Goal: Communication & Community: Answer question/provide support

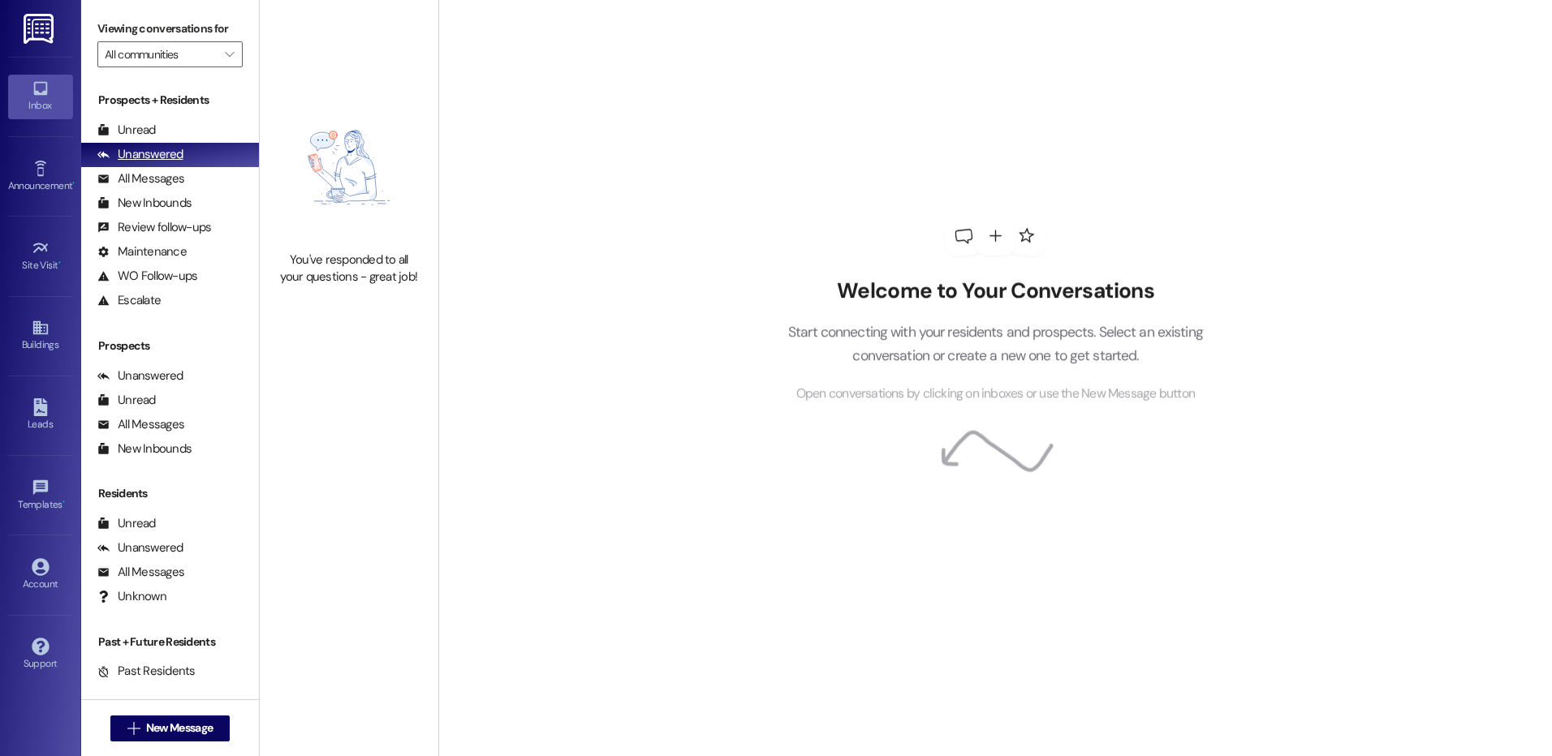
click at [128, 128] on div "Unread" at bounding box center [126, 130] width 58 height 17
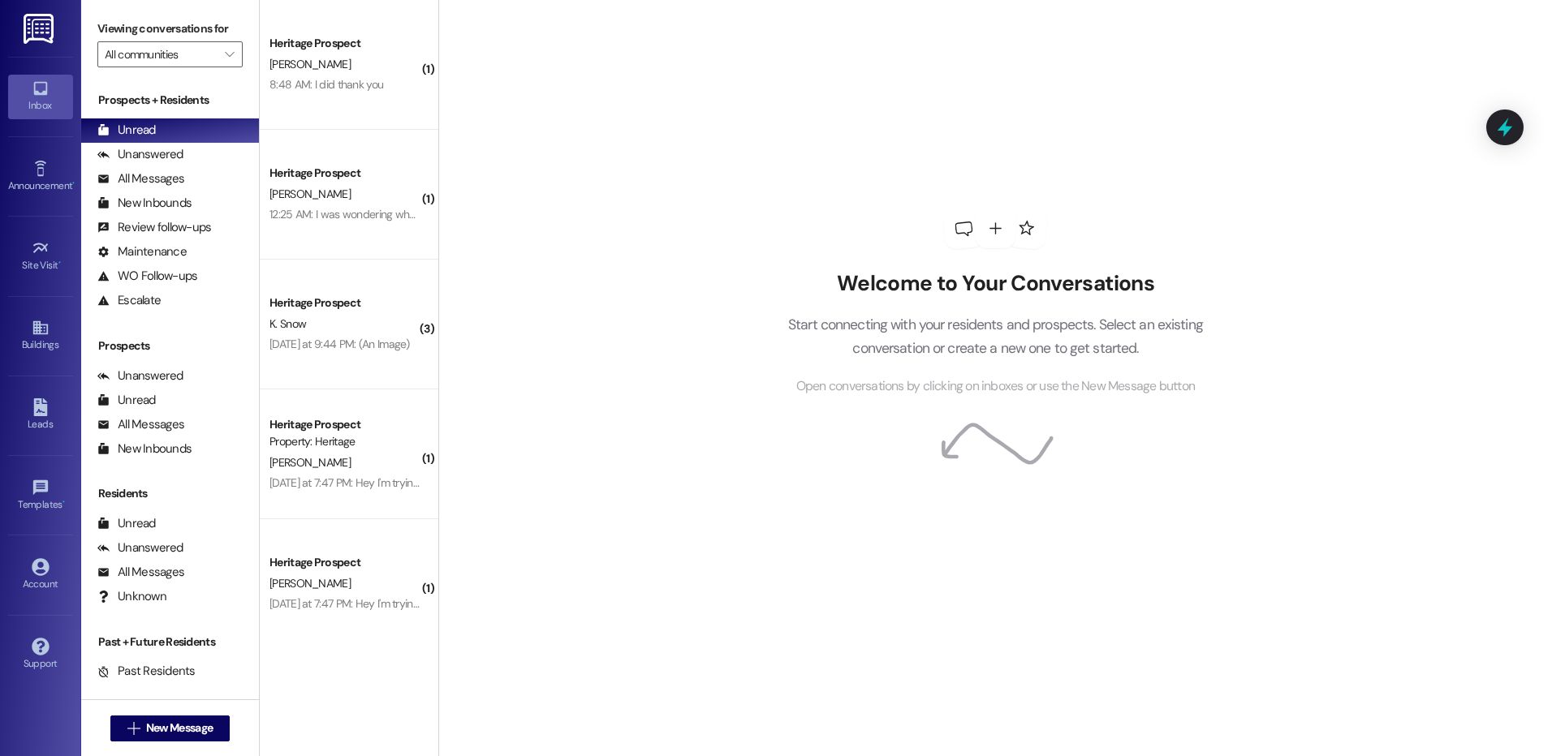
scroll to position [138, 0]
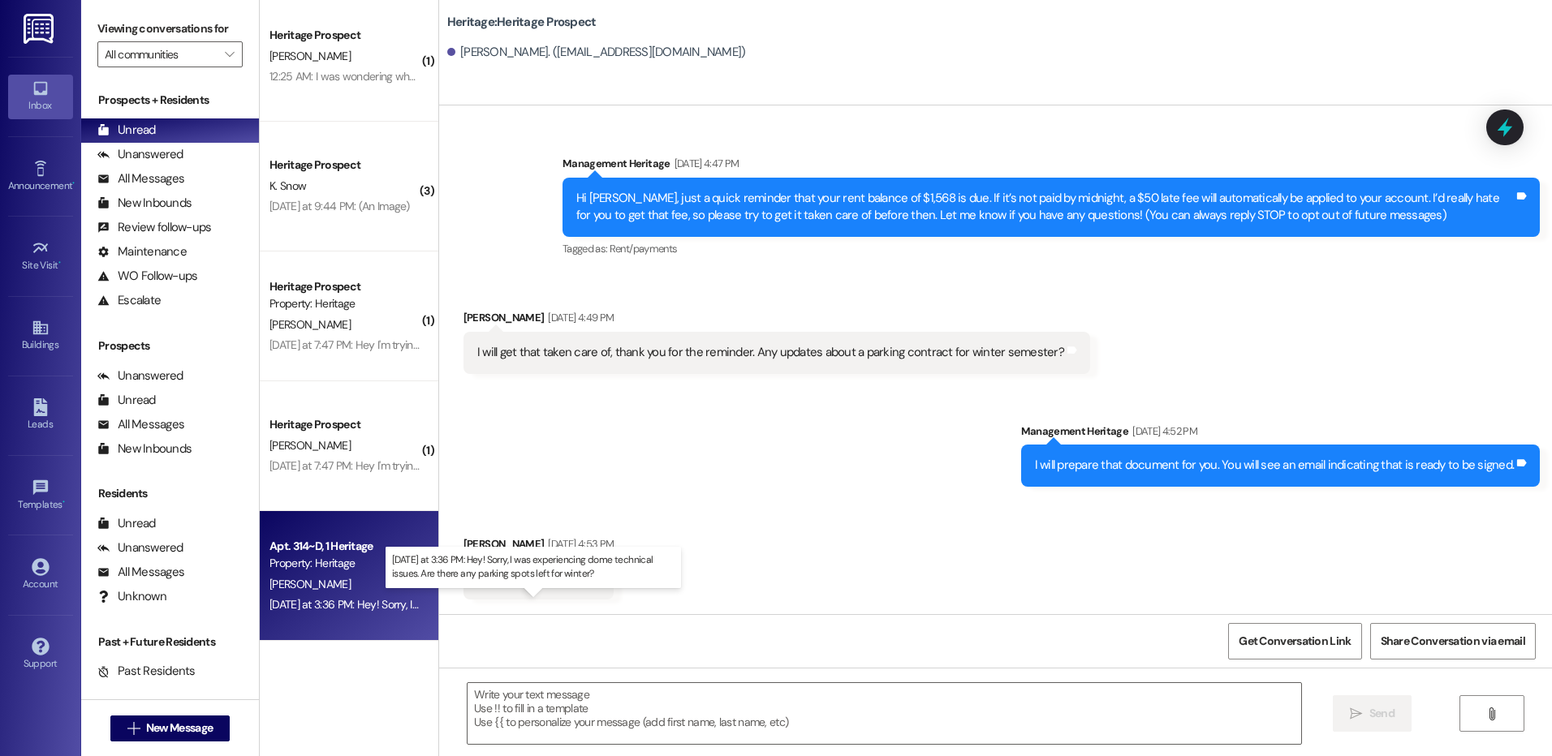
click at [318, 604] on div "[DATE] at 3:36 PM: Hey! Sorry, I was experiencing dome technical issues. Are th…" at bounding box center [539, 604] width 541 height 15
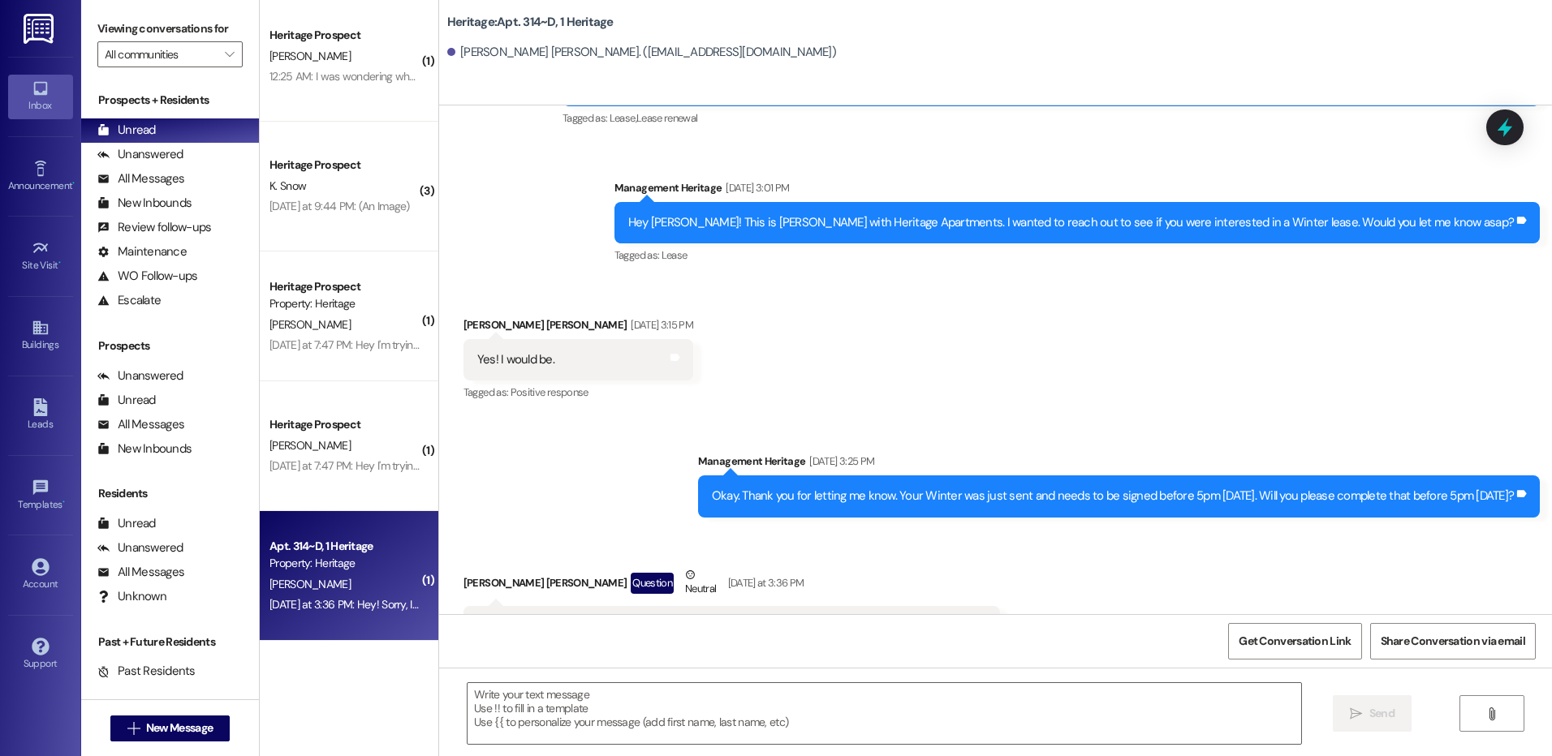
scroll to position [32119, 0]
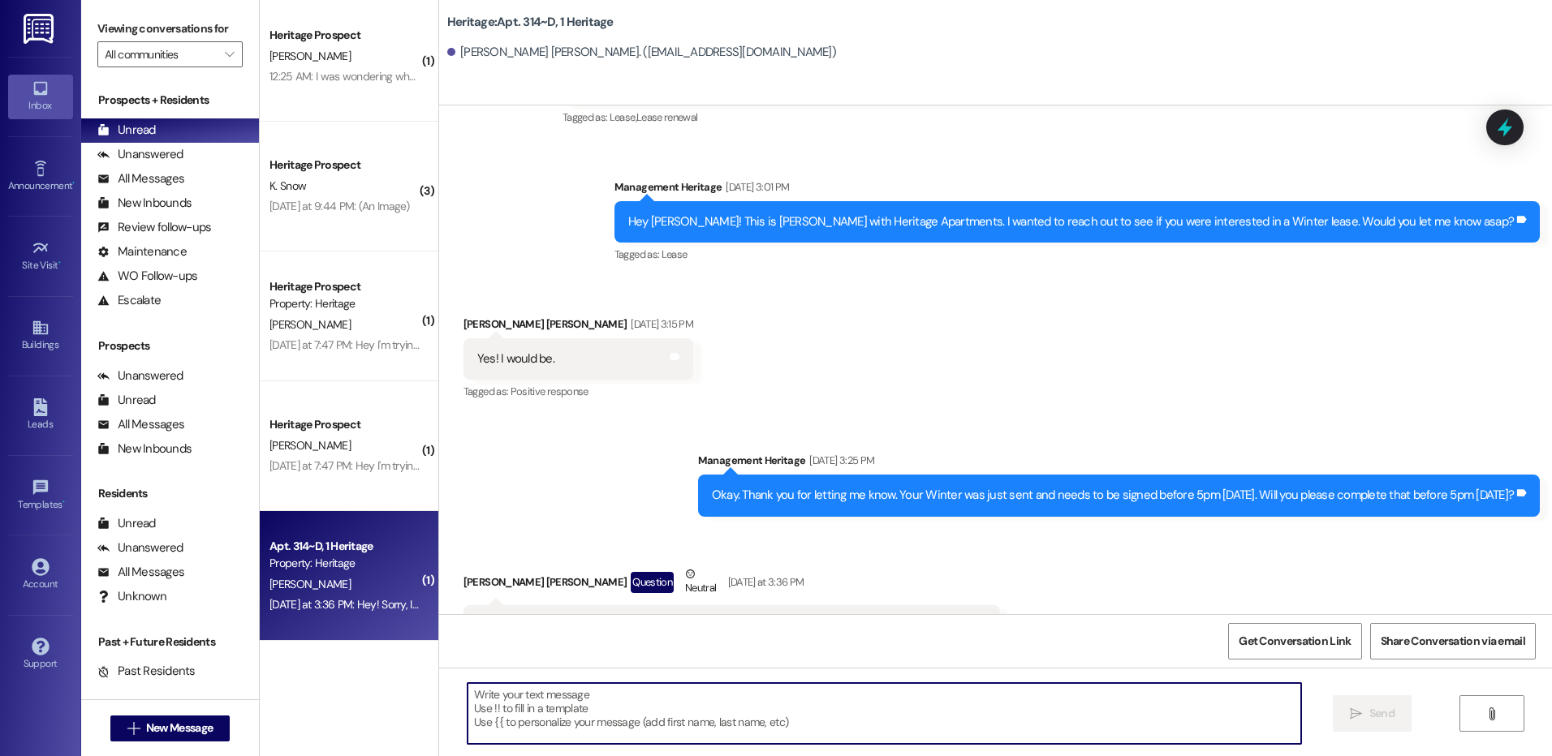
click at [506, 736] on textarea at bounding box center [883, 713] width 833 height 61
click at [506, 730] on textarea at bounding box center [883, 713] width 833 height 61
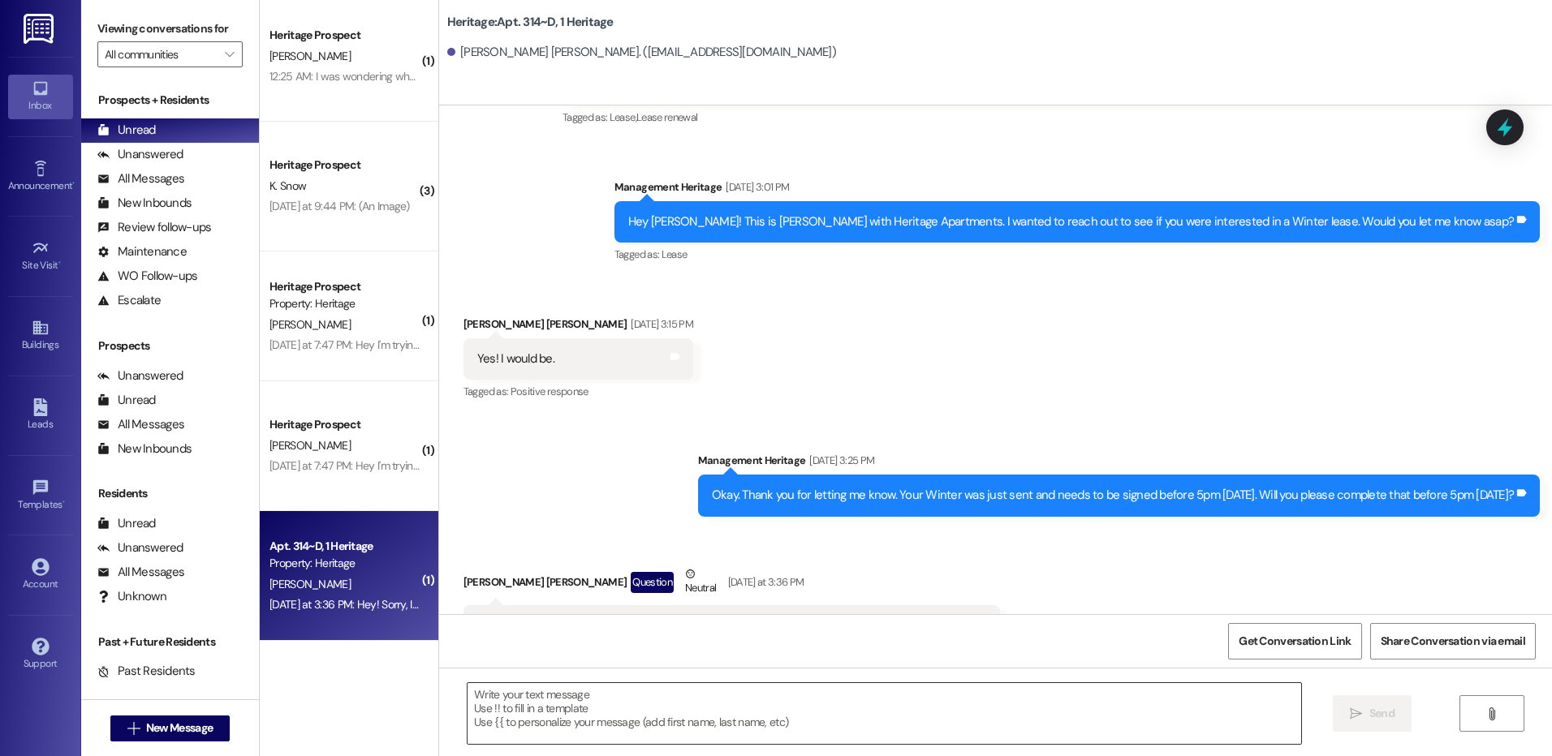
click at [539, 711] on textarea at bounding box center [883, 713] width 833 height 61
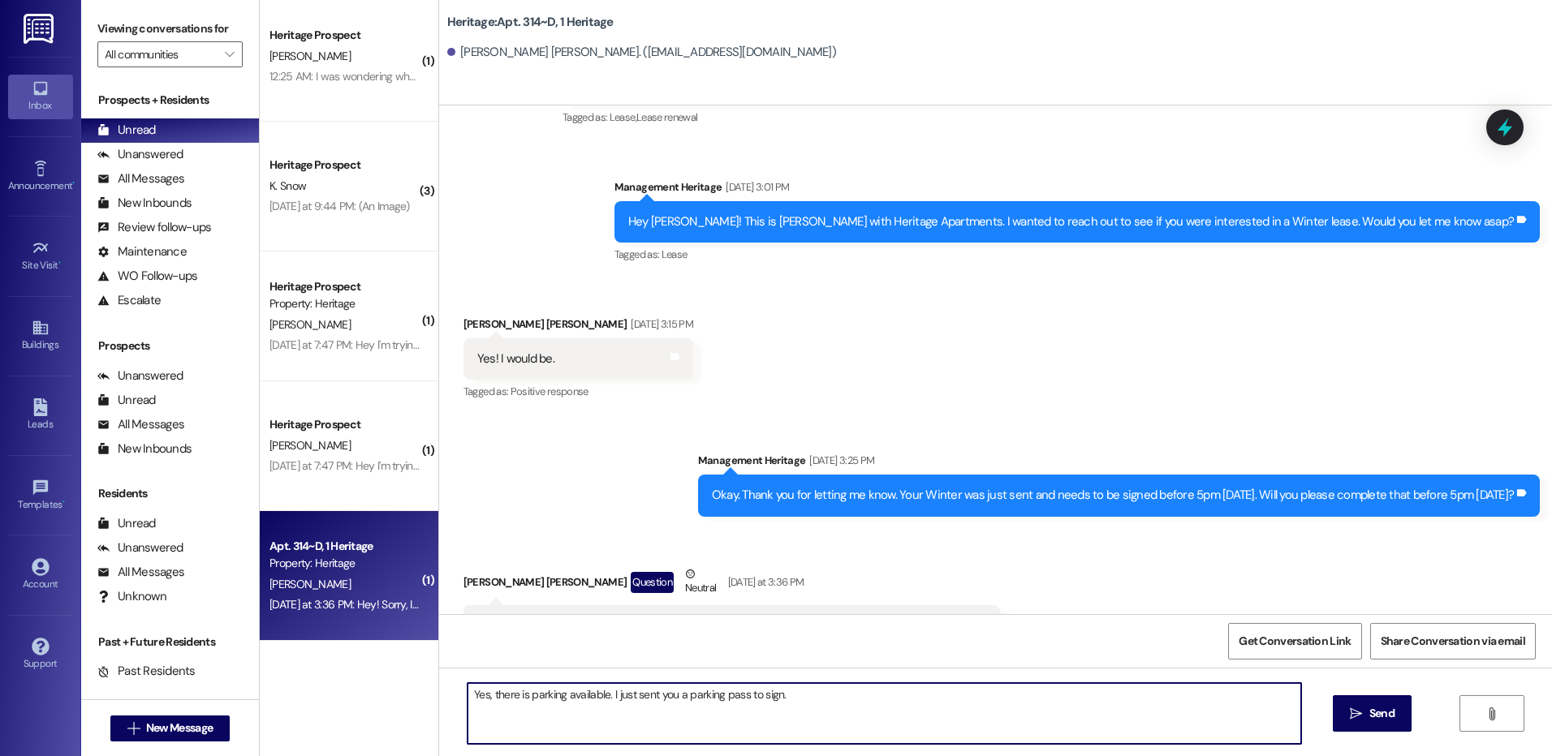
type textarea "Yes, there is parking available. I just sent you a parking pass to sign."
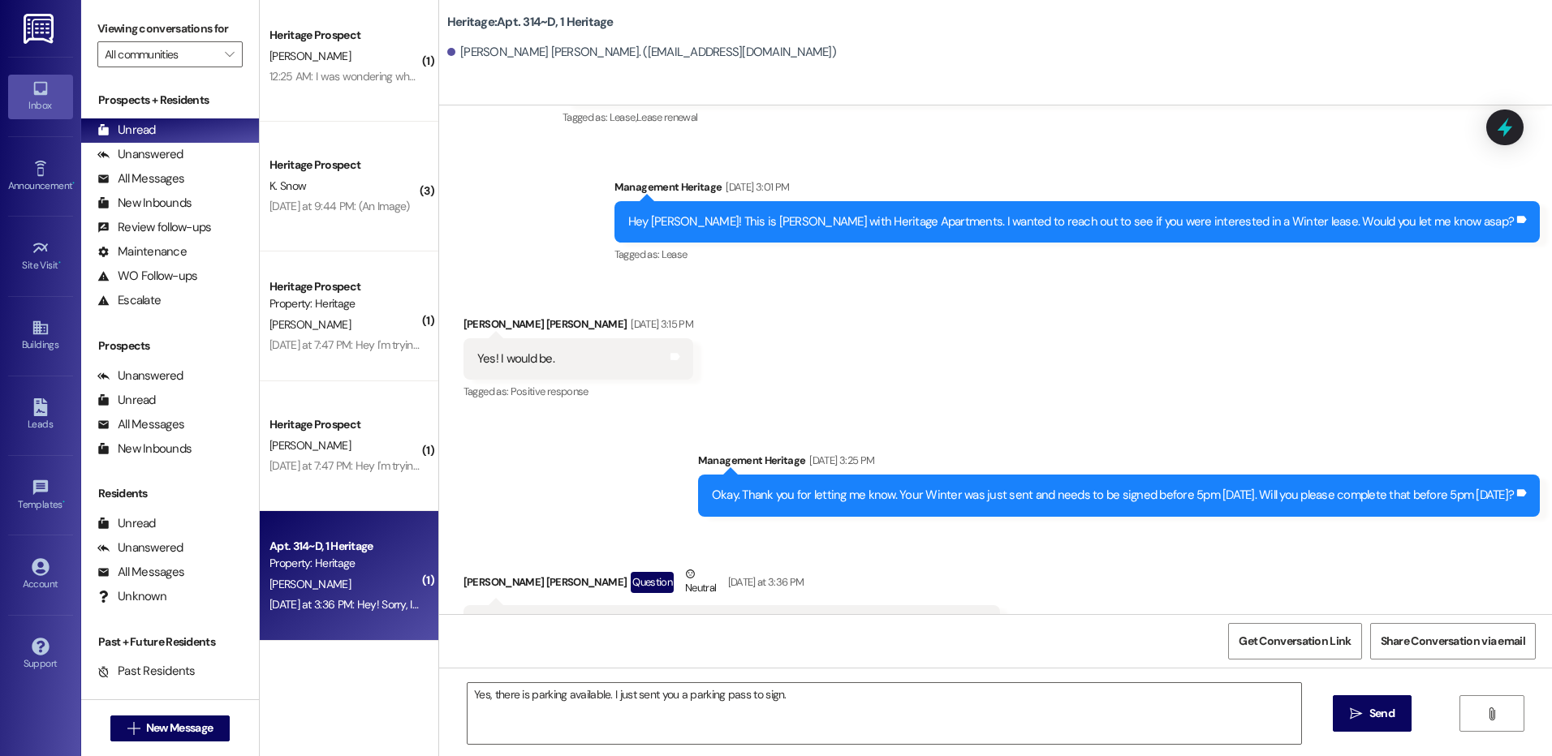
click at [1372, 721] on span "Send" at bounding box center [1381, 713] width 25 height 17
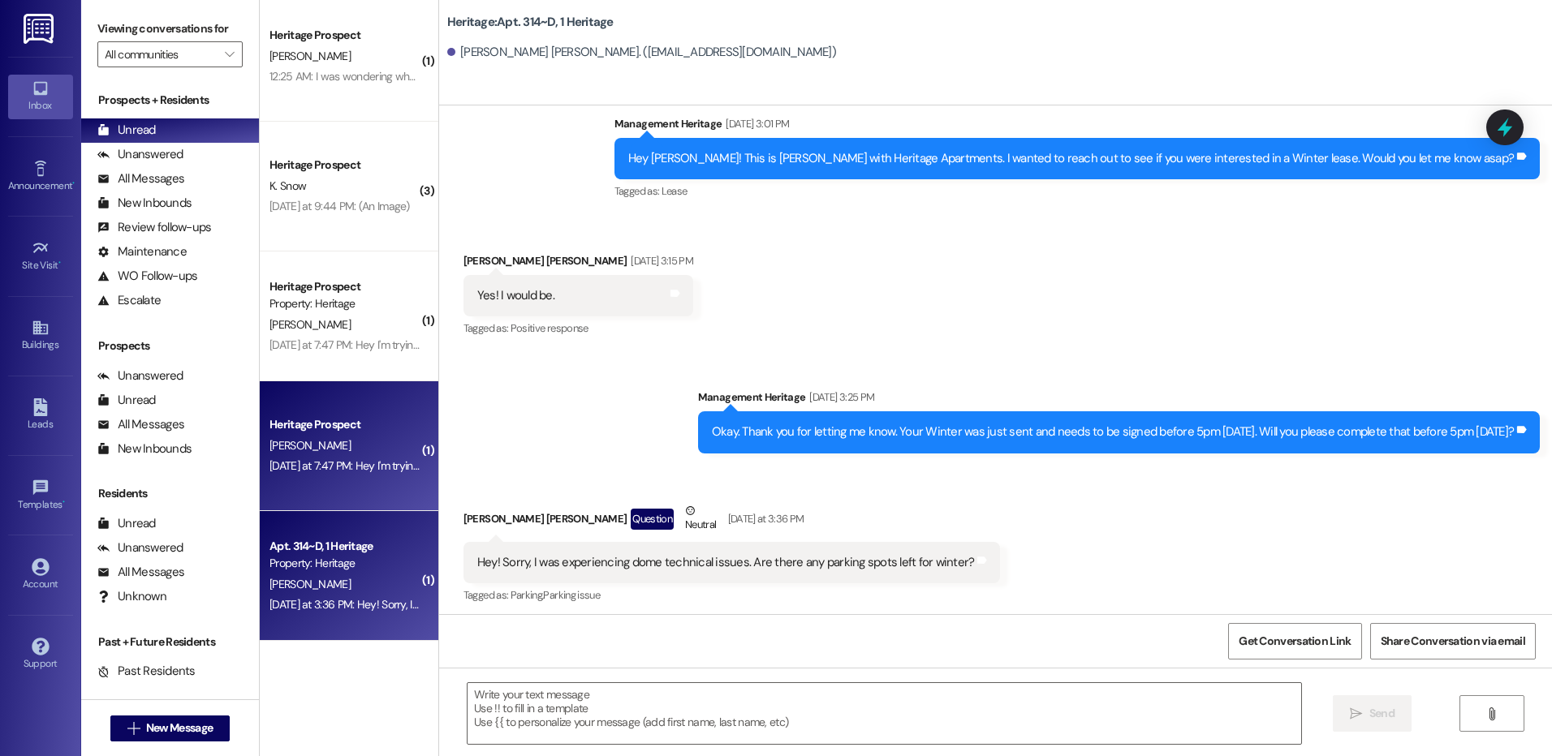
scroll to position [32232, 0]
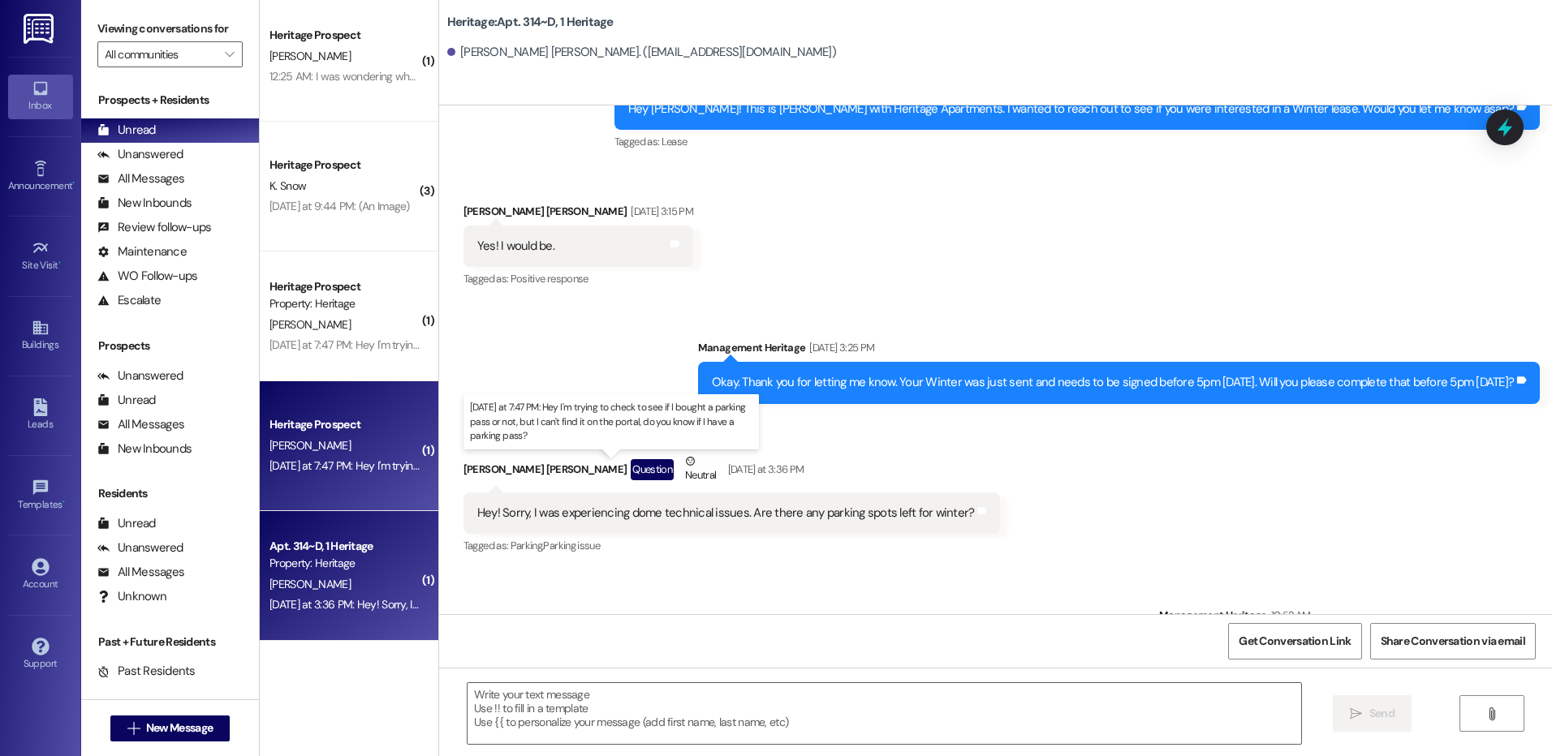
click at [347, 467] on div "[DATE] at 7:47 PM: Hey I'm trying to check to see if I bought a parking pass or…" at bounding box center [617, 466] width 697 height 15
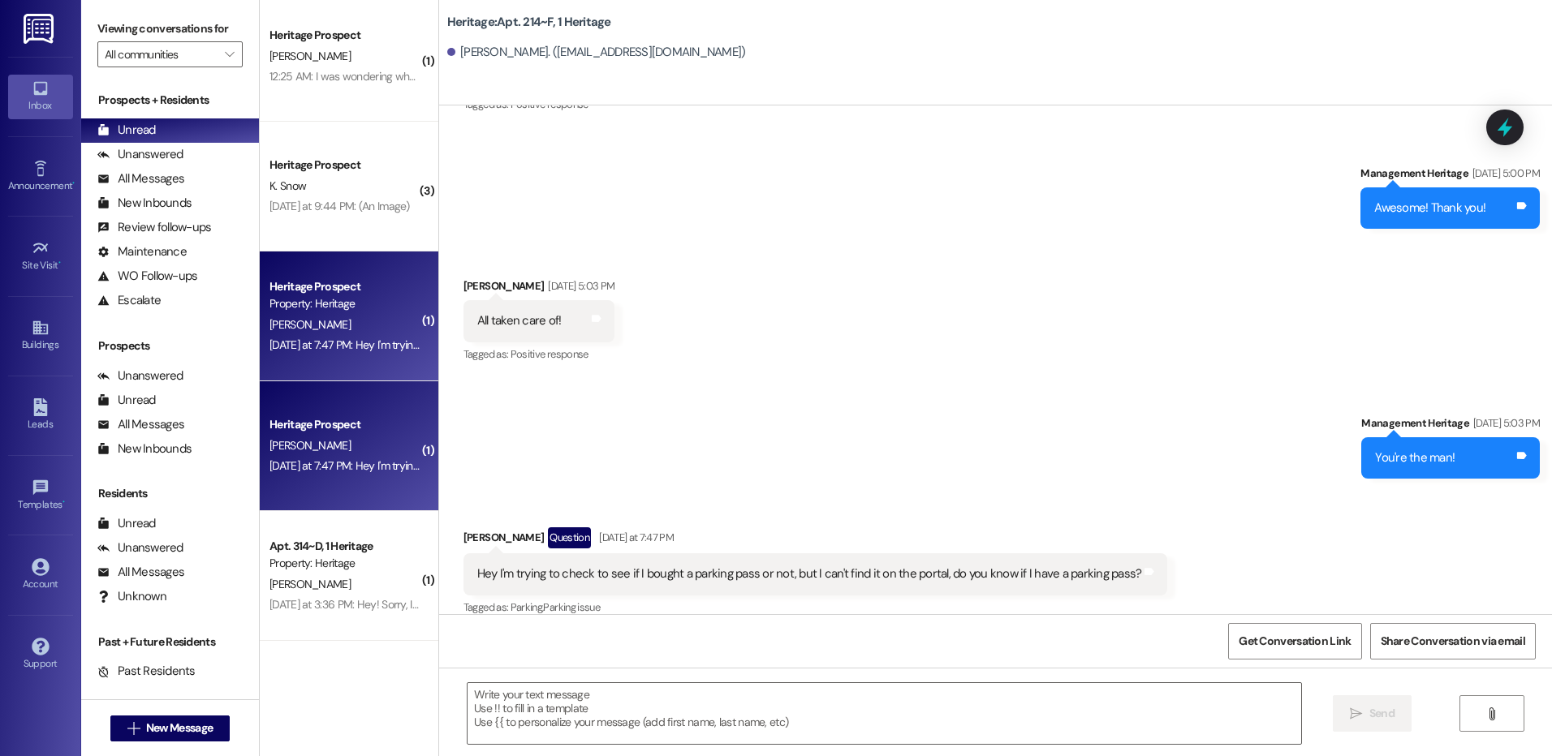
scroll to position [14882, 0]
click at [627, 702] on textarea at bounding box center [883, 713] width 833 height 61
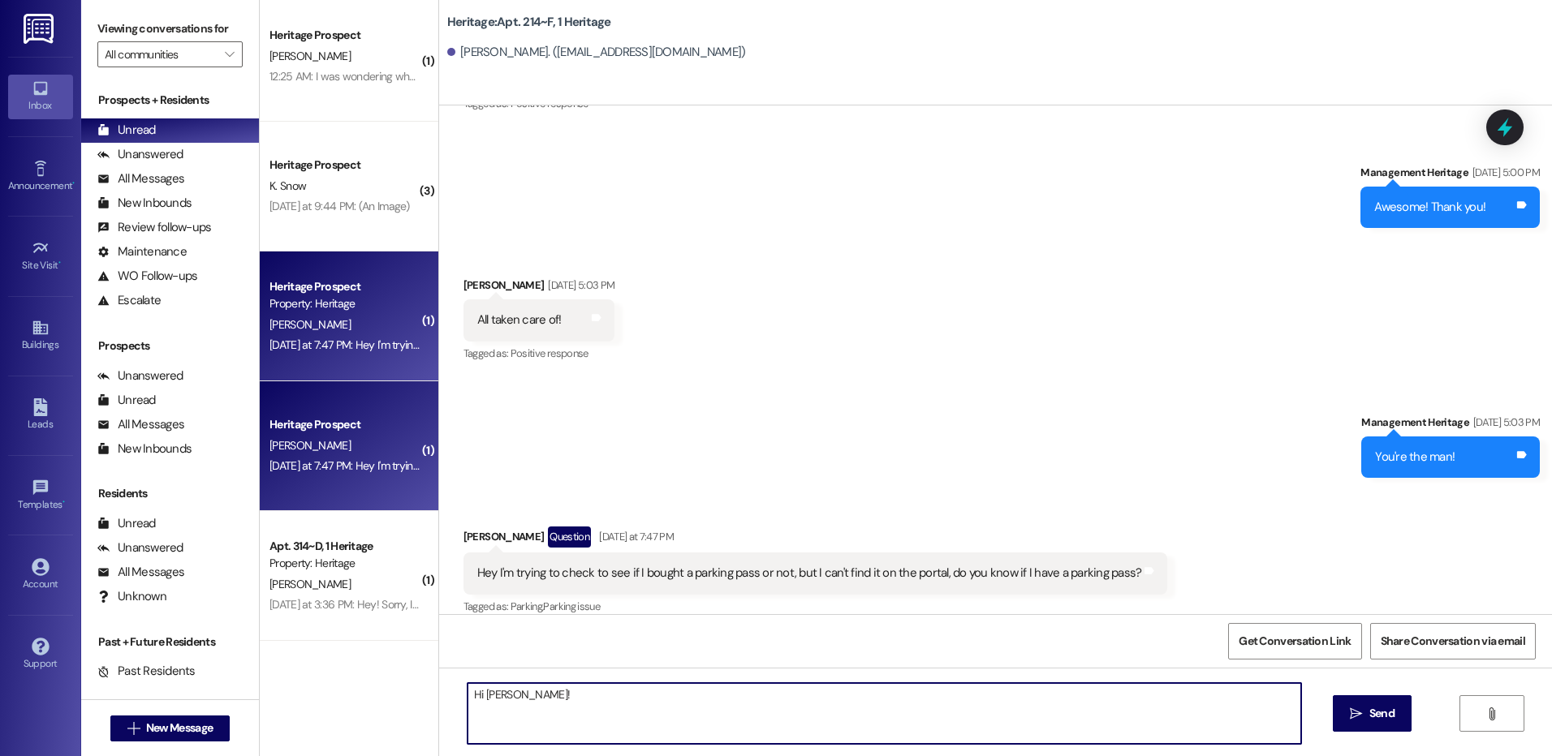
type textarea "Hi [PERSON_NAME]!"
drag, startPoint x: 531, startPoint y: 700, endPoint x: 406, endPoint y: 717, distance: 126.1
click at [406, 717] on div "( 1 ) Heritage Prospect [PERSON_NAME] 8:48 AM: I did thank you 8:48 AM: I did t…" at bounding box center [906, 378] width 1292 height 756
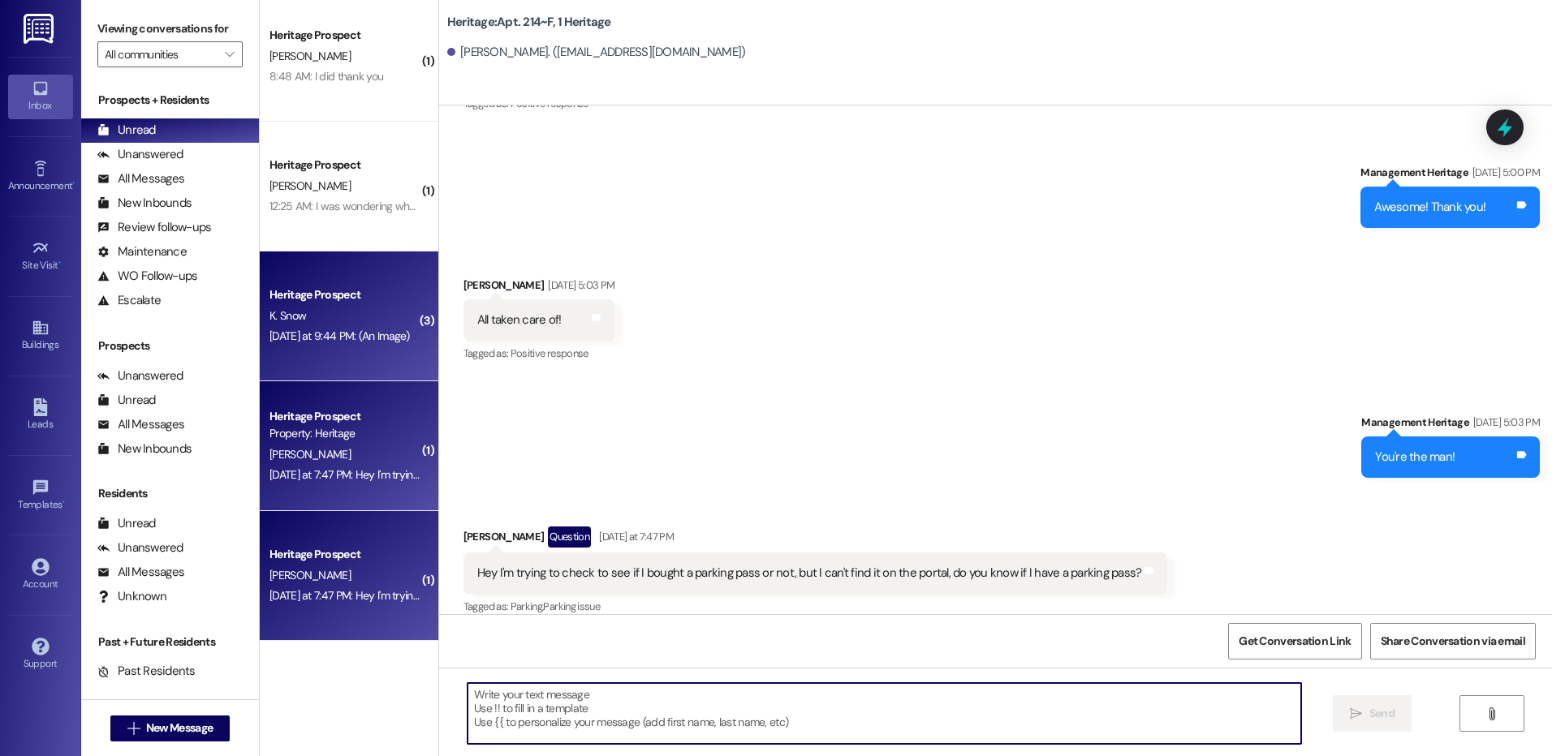
scroll to position [0, 0]
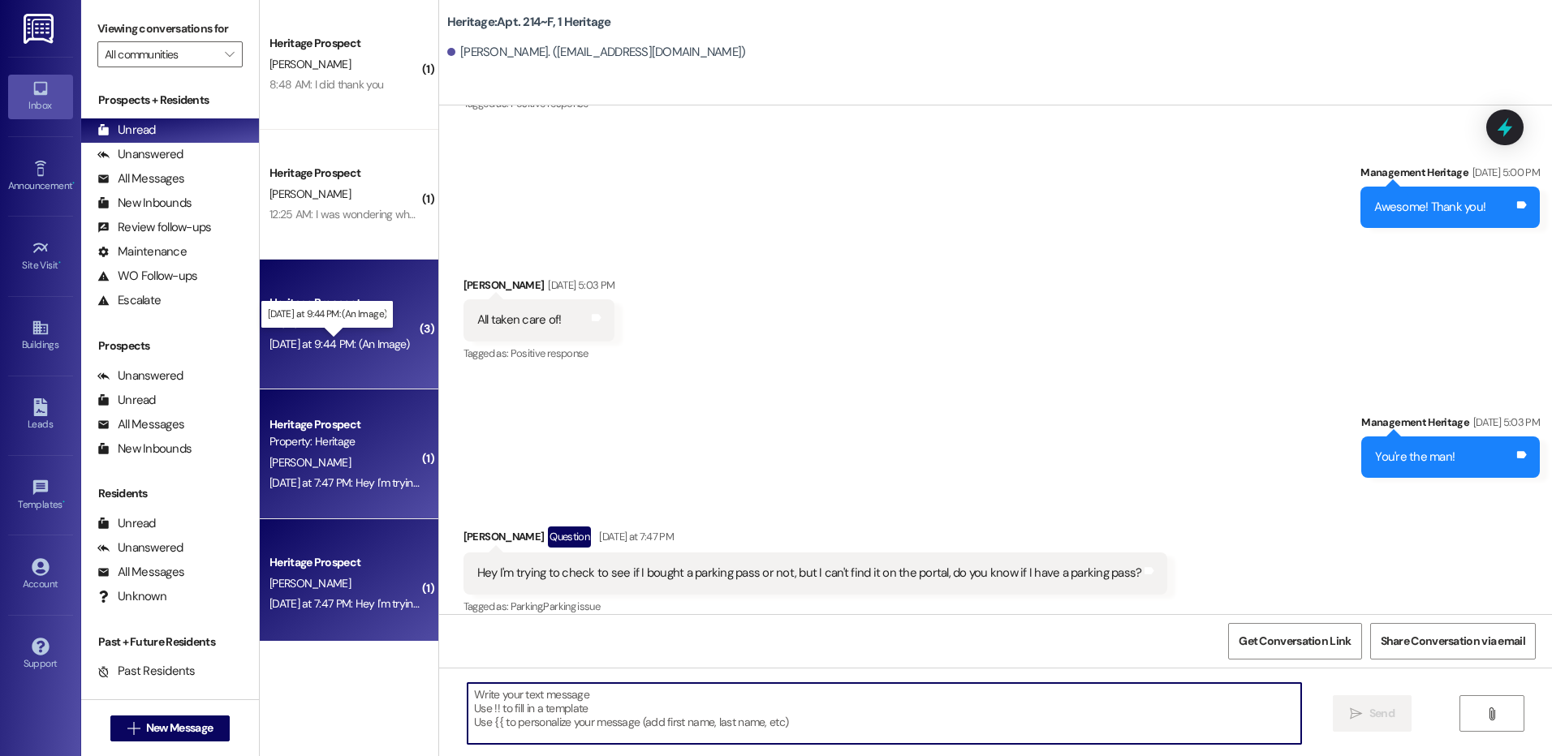
click at [359, 346] on div "[DATE] at 9:44 PM: (An Image) [DATE] at 9:44 PM: (An Image)" at bounding box center [339, 344] width 140 height 15
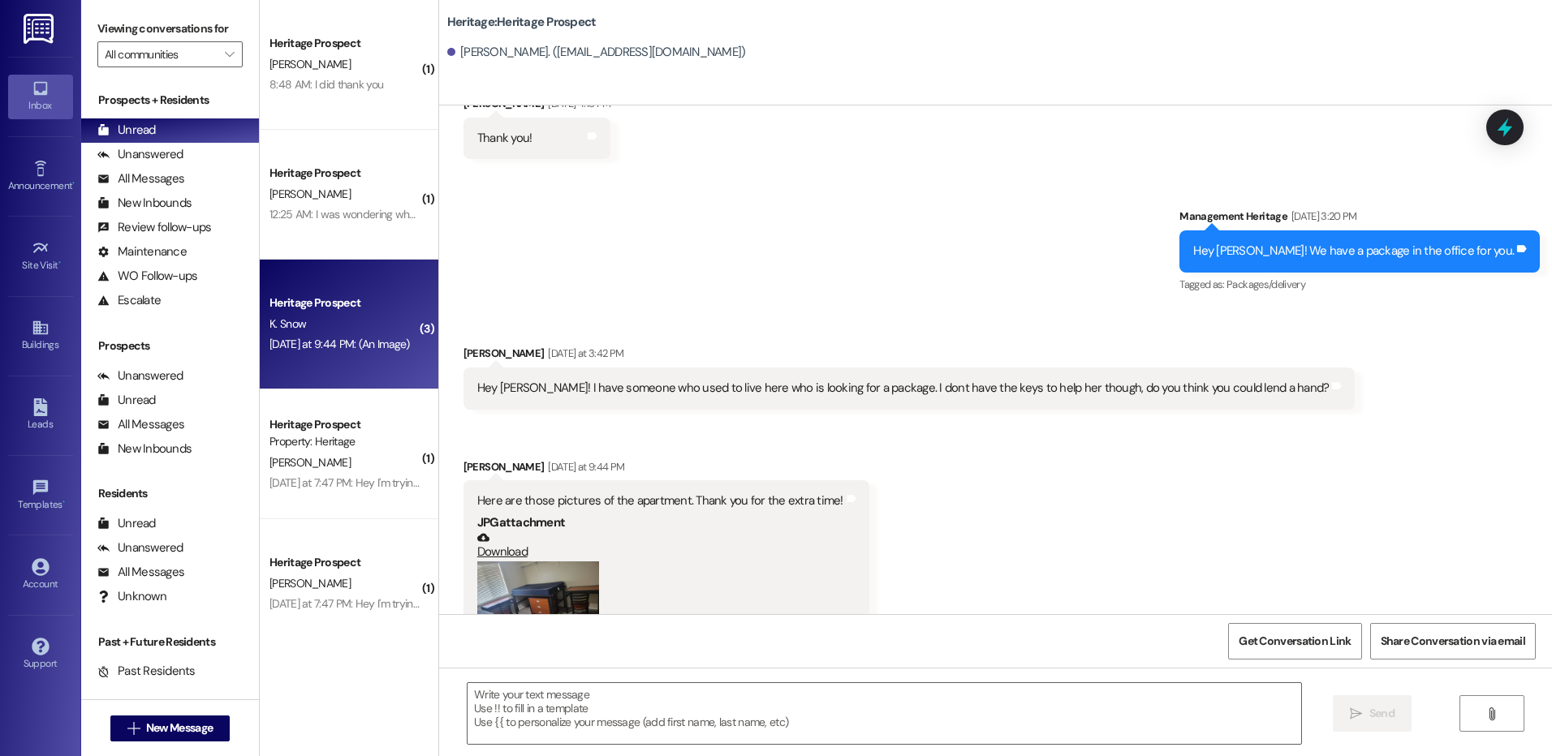
scroll to position [1707, 0]
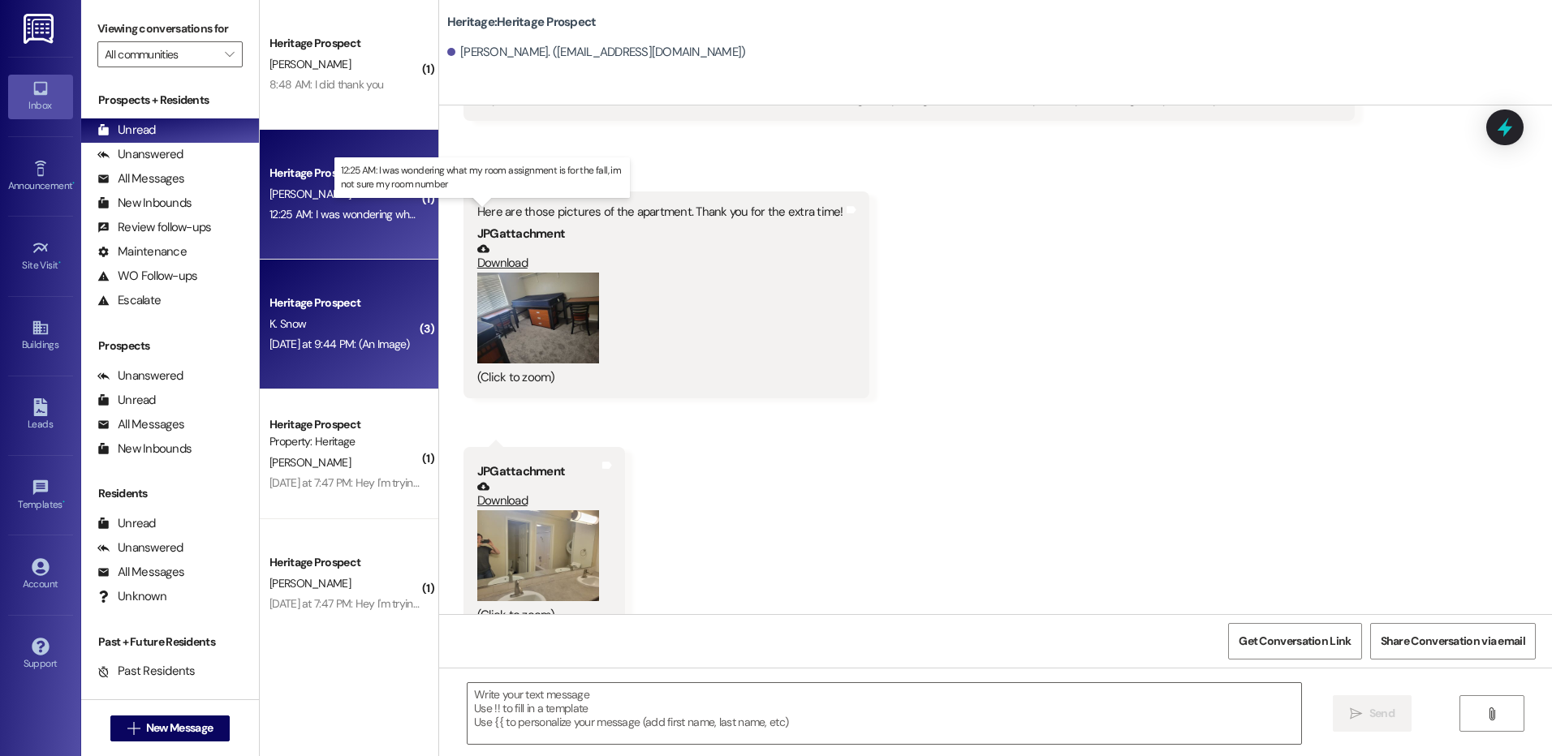
click at [342, 215] on div "12:25 AM: I was wondering what my room assignment is for the fall, im not sure …" at bounding box center [495, 214] width 452 height 15
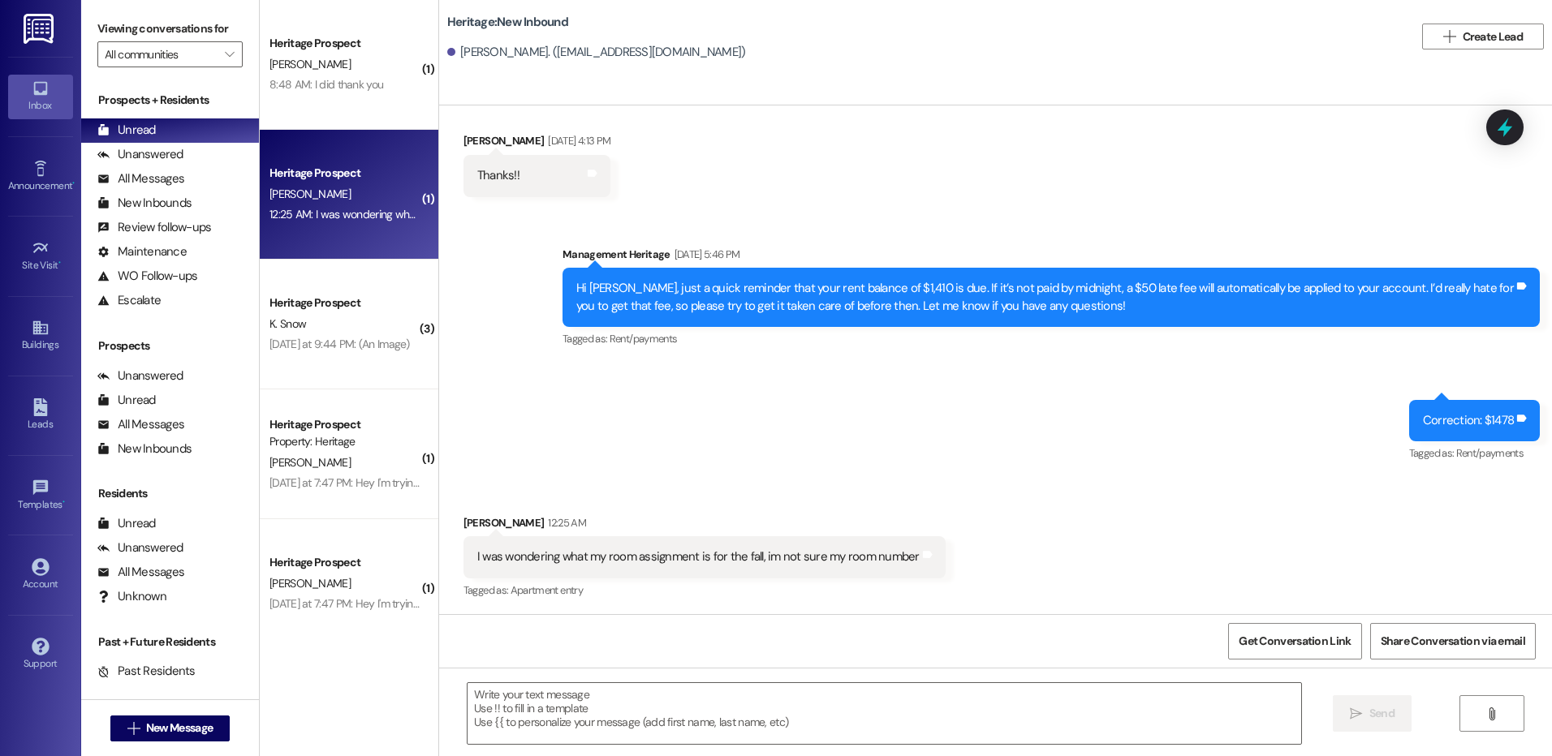
scroll to position [1505, 0]
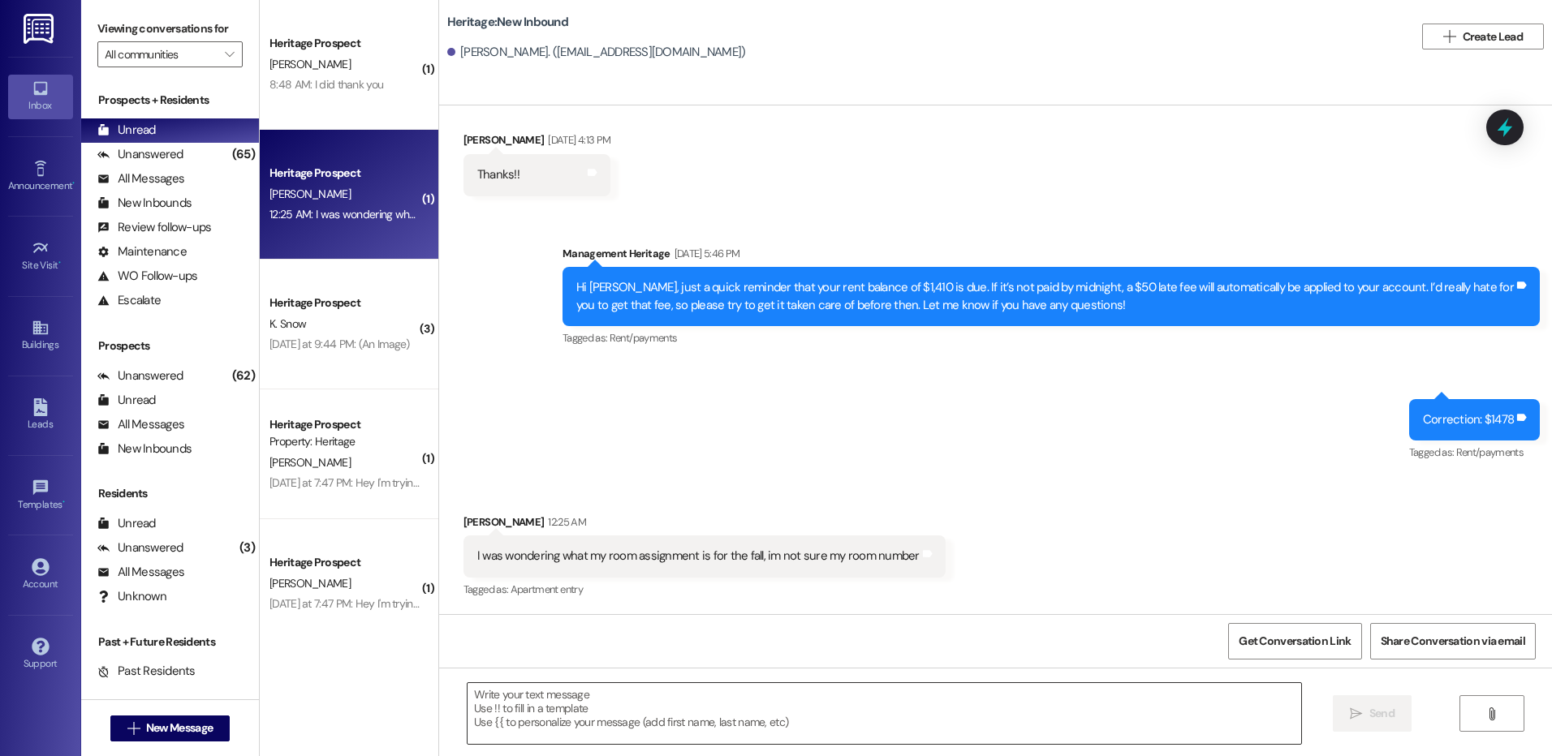
click at [512, 714] on textarea at bounding box center [883, 713] width 833 height 61
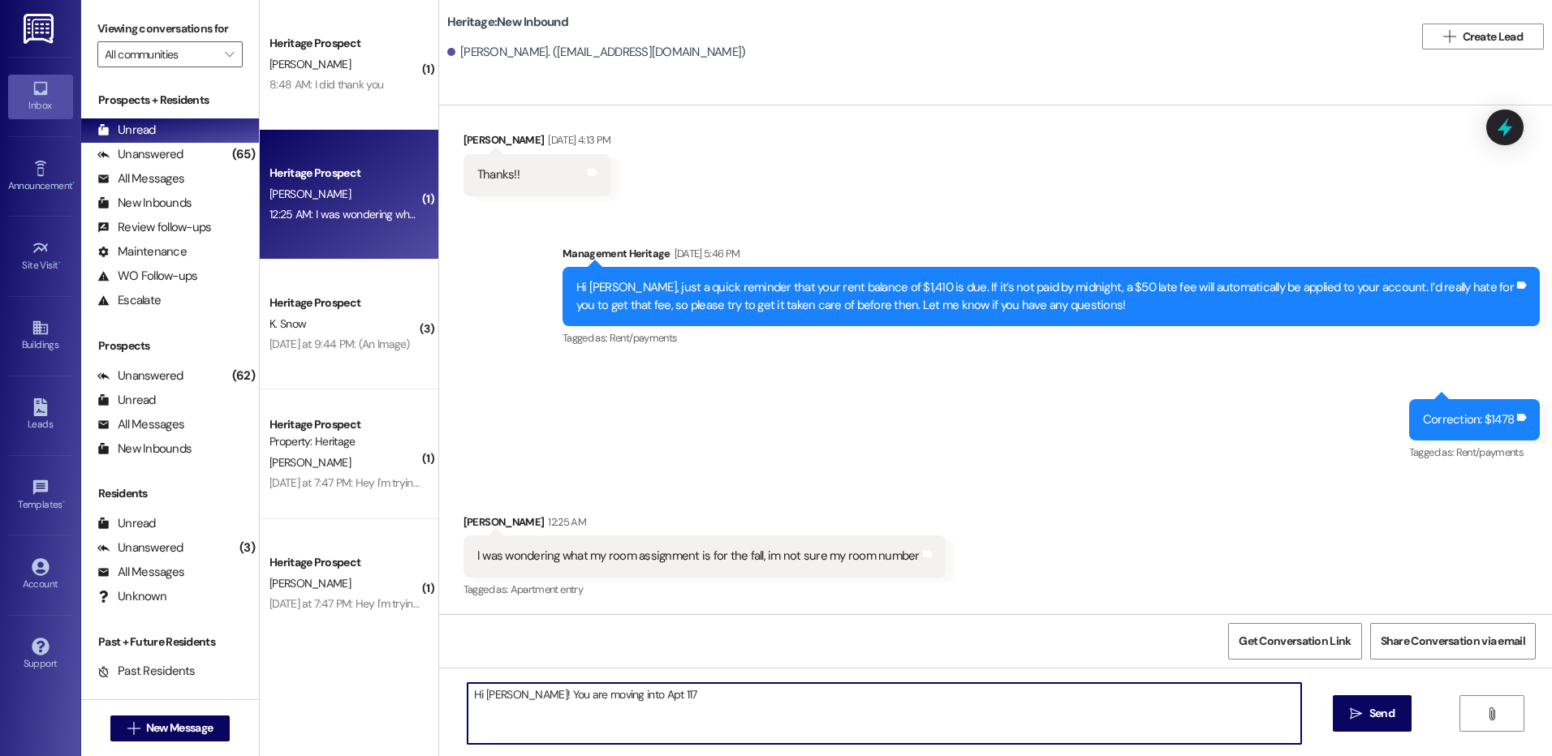
click at [671, 696] on textarea "Hi [PERSON_NAME]! You are moving into Apt 117" at bounding box center [883, 713] width 833 height 61
type textarea "Hi [PERSON_NAME]! You are moving into Apt 117."
click at [1369, 713] on span "Send" at bounding box center [1381, 713] width 25 height 17
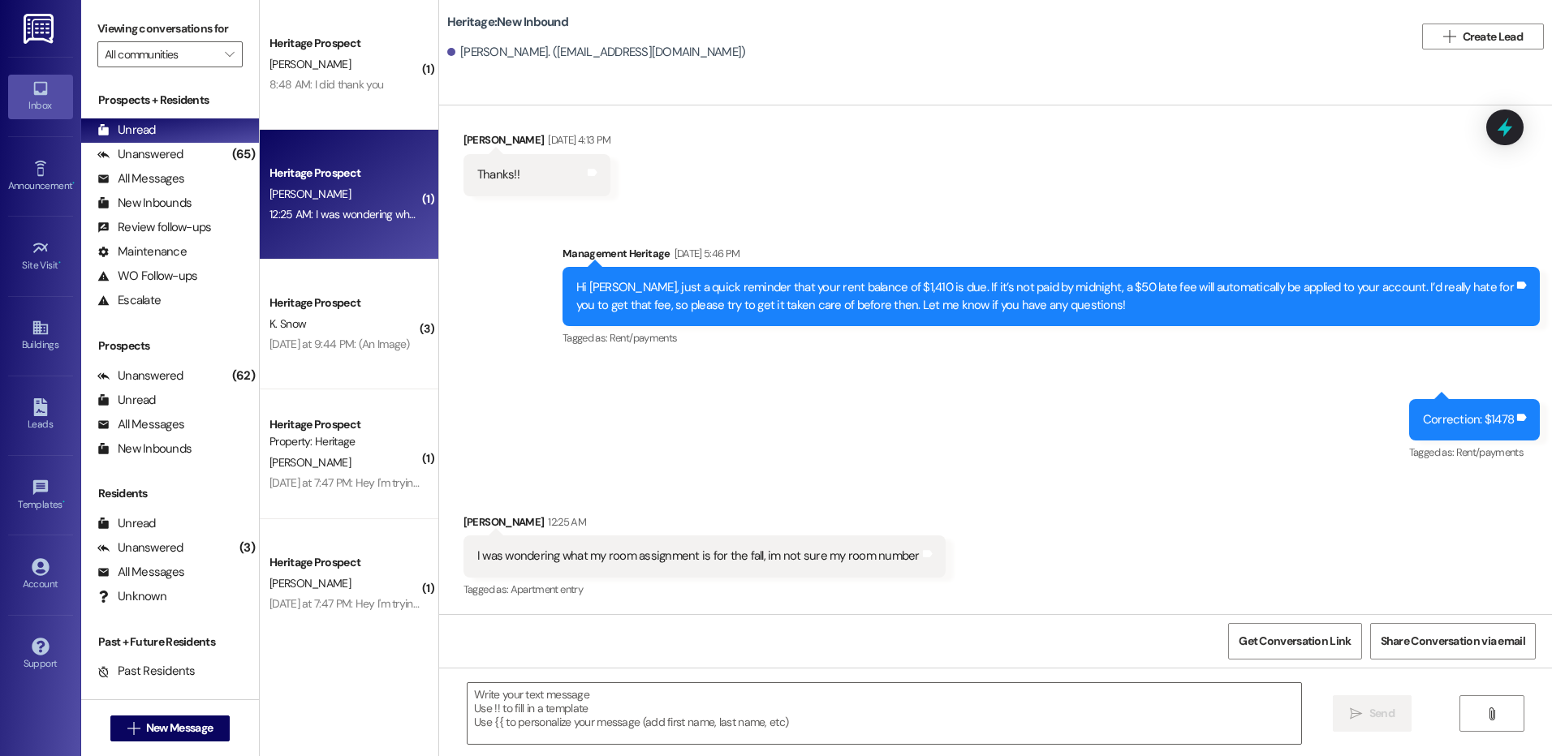
scroll to position [1505, 0]
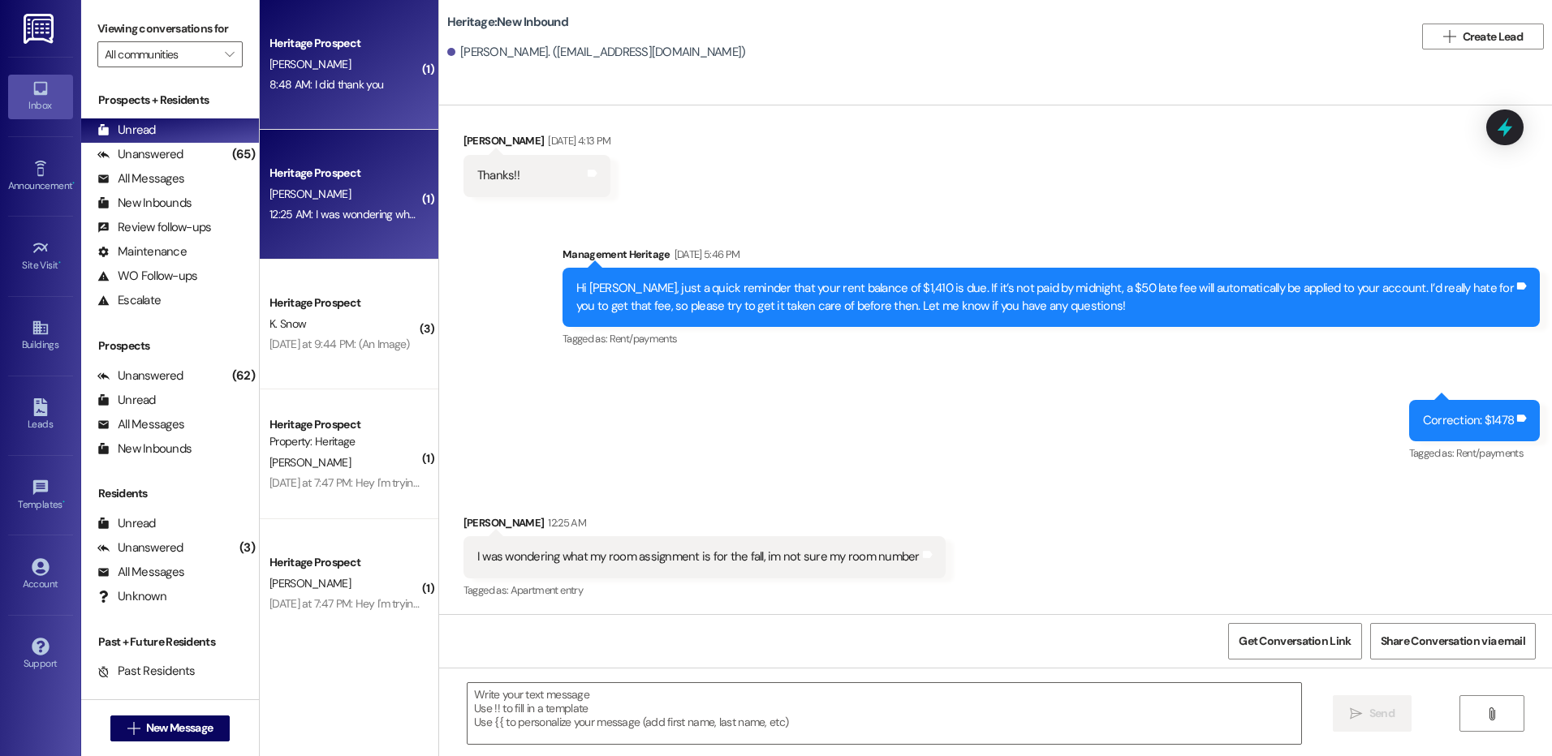
click at [335, 104] on div "Heritage Prospect [PERSON_NAME] 8:48 AM: I did thank you 8:48 AM: I did thank y…" at bounding box center [349, 65] width 179 height 130
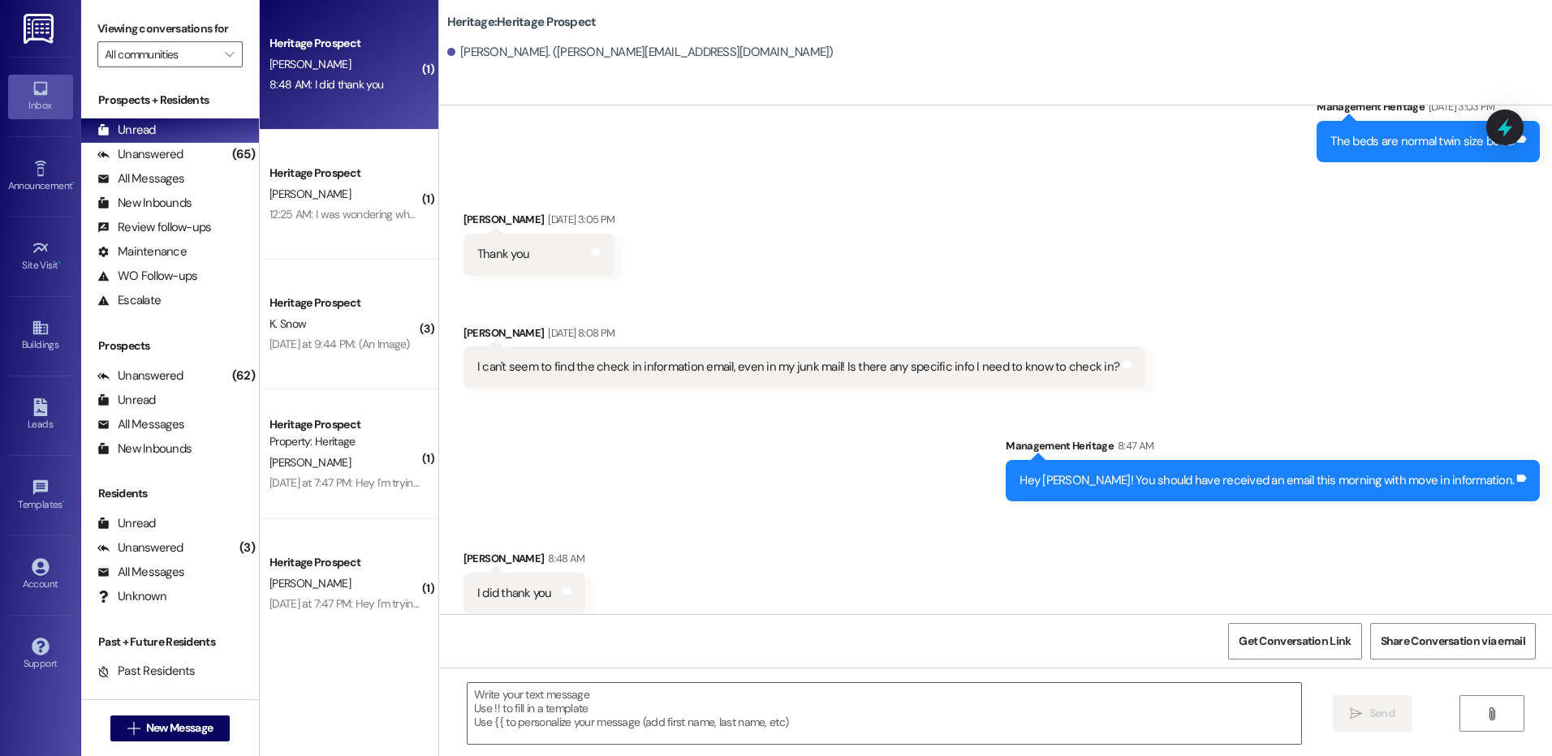
scroll to position [2229, 0]
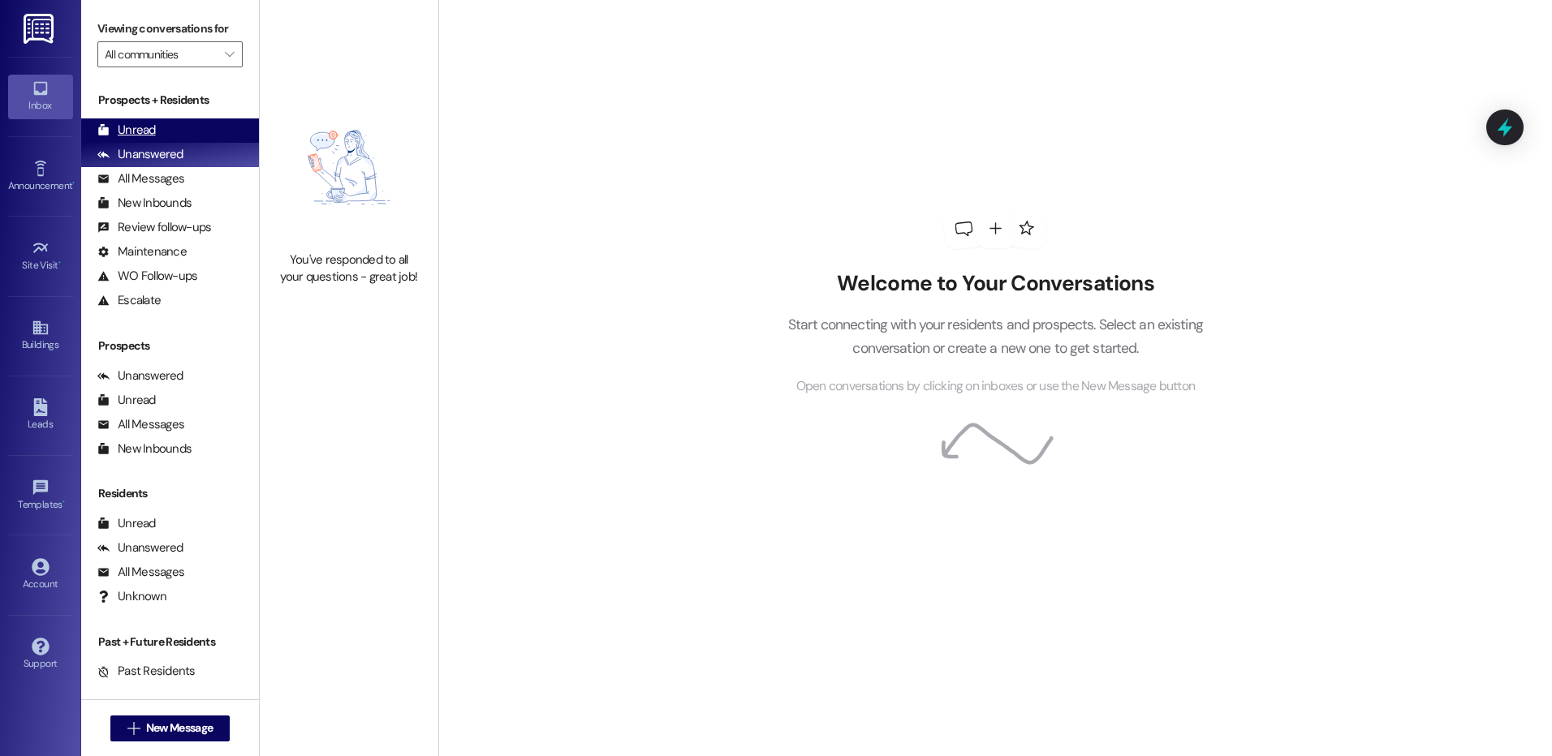
click at [160, 128] on div "Unread (0)" at bounding box center [170, 130] width 178 height 24
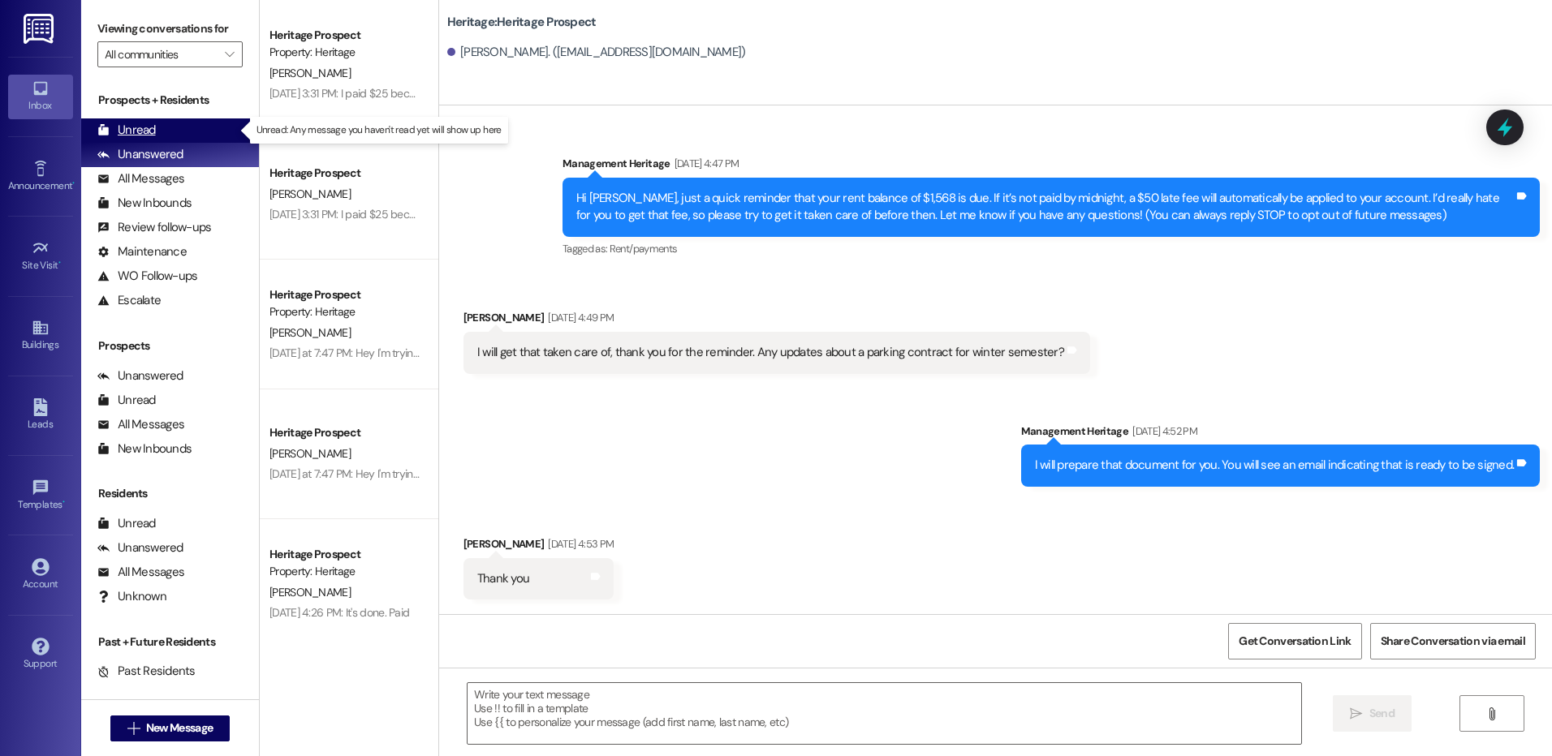
click at [129, 127] on div "Unread" at bounding box center [126, 130] width 58 height 17
